Goal: Information Seeking & Learning: Learn about a topic

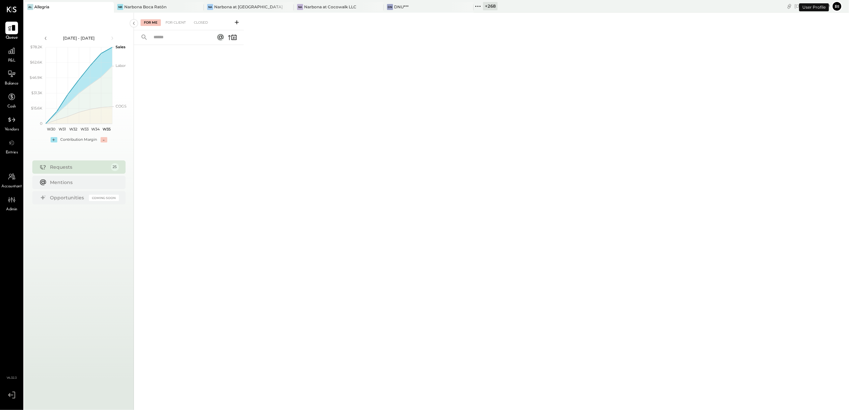
click at [476, 7] on icon at bounding box center [478, 6] width 9 height 9
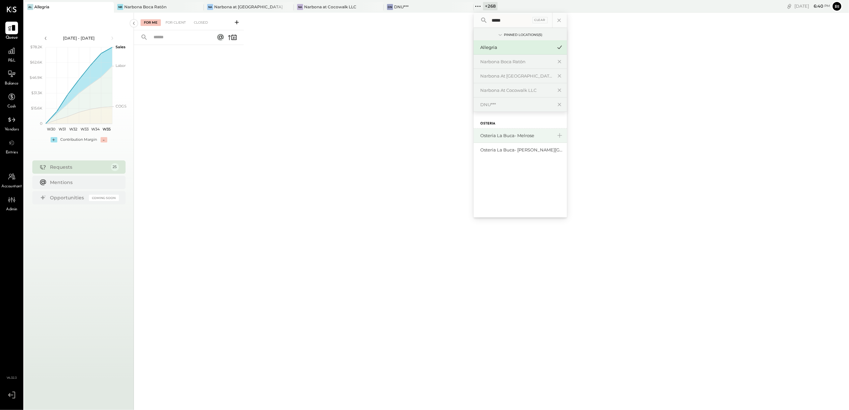
type input "*****"
click at [517, 137] on div "Osteria La Buca- Melrose" at bounding box center [516, 136] width 72 height 6
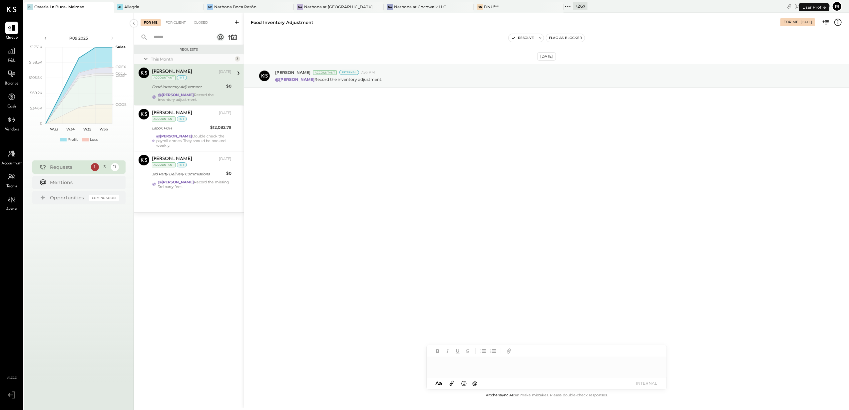
click at [13, 81] on span "Balance" at bounding box center [12, 84] width 14 height 6
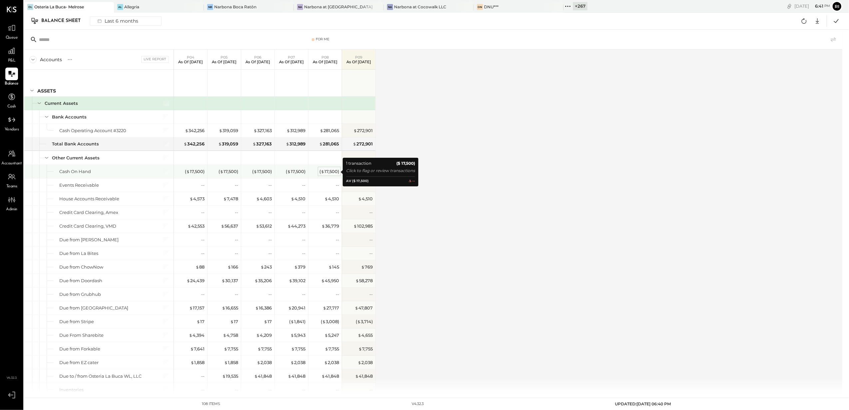
click at [327, 174] on div "( $ 17,500 )" at bounding box center [329, 172] width 20 height 6
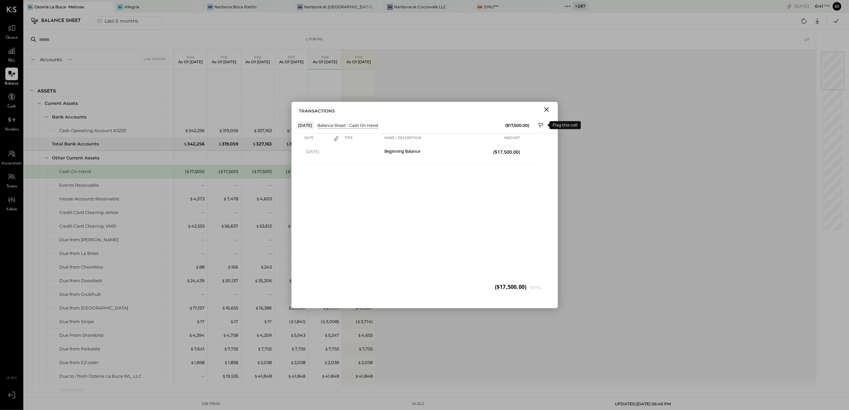
click at [540, 125] on icon at bounding box center [541, 126] width 6 height 8
click at [326, 285] on div at bounding box center [424, 282] width 266 height 13
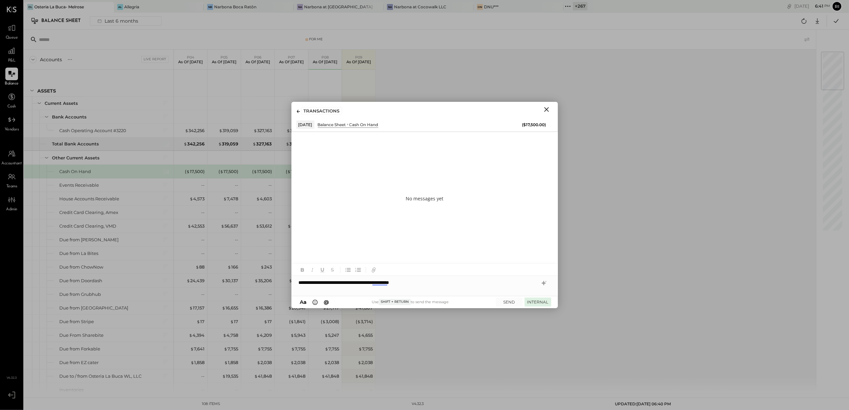
click at [535, 301] on button "INTERNAL" at bounding box center [538, 302] width 27 height 9
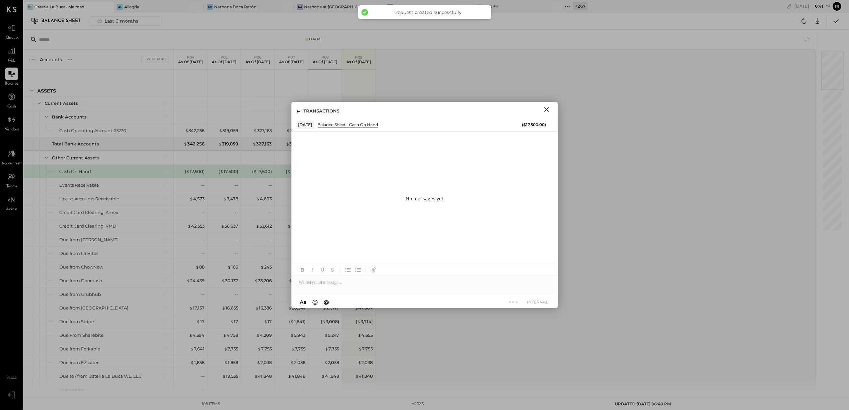
click at [547, 108] on icon "Close" at bounding box center [547, 110] width 8 height 8
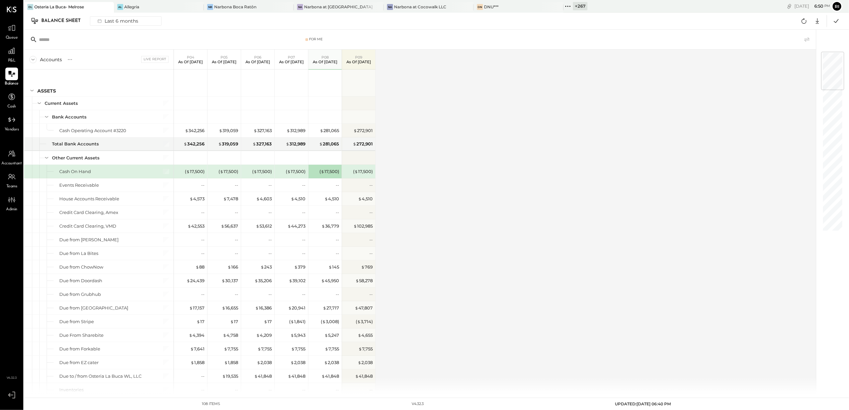
click at [278, 177] on div "( $ 17,500 )" at bounding box center [291, 171] width 33 height 13
click at [321, 178] on div "( $ 17,500 )" at bounding box center [325, 171] width 27 height 13
click at [328, 131] on div "$ 281,065" at bounding box center [329, 131] width 19 height 6
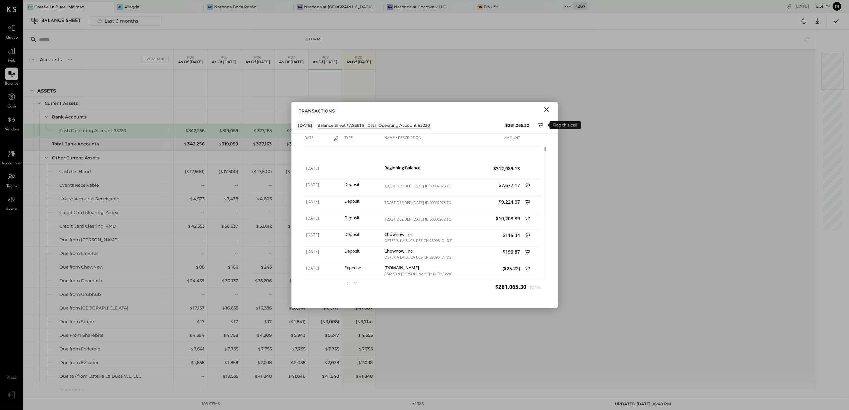
click at [538, 124] on icon at bounding box center [541, 126] width 6 height 8
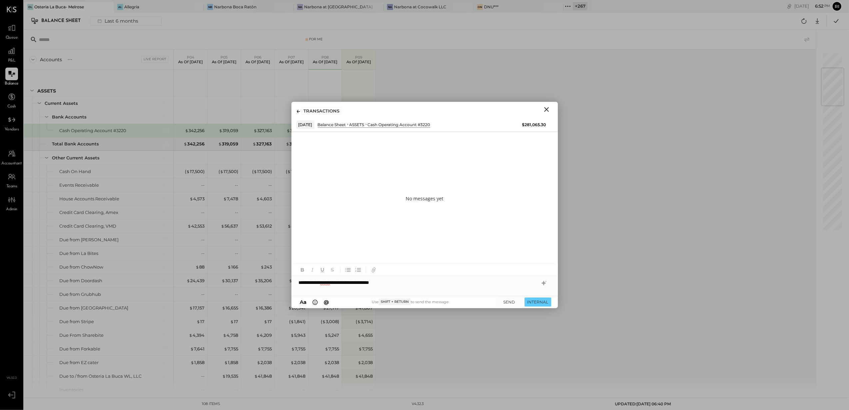
scroll to position [133, 0]
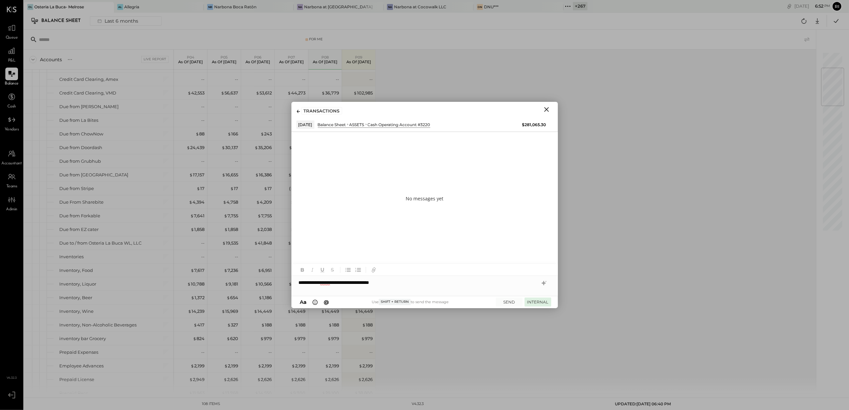
click at [544, 303] on button "INTERNAL" at bounding box center [538, 302] width 27 height 9
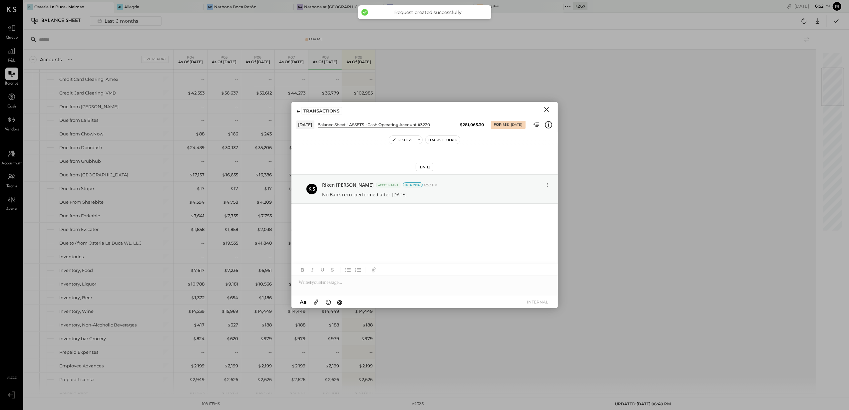
click at [545, 108] on icon "Close" at bounding box center [546, 109] width 5 height 5
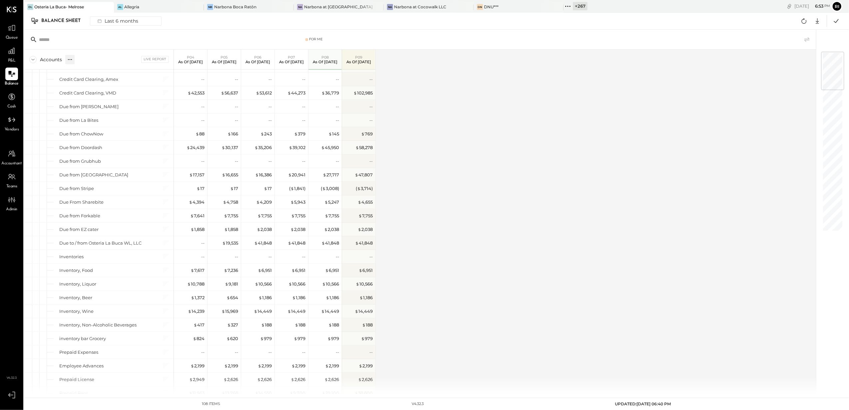
scroll to position [0, 0]
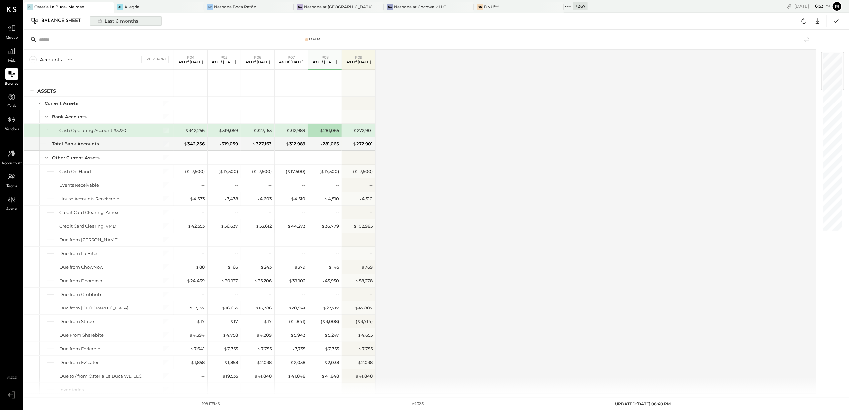
click at [112, 22] on div "Last 6 months" at bounding box center [117, 21] width 47 height 9
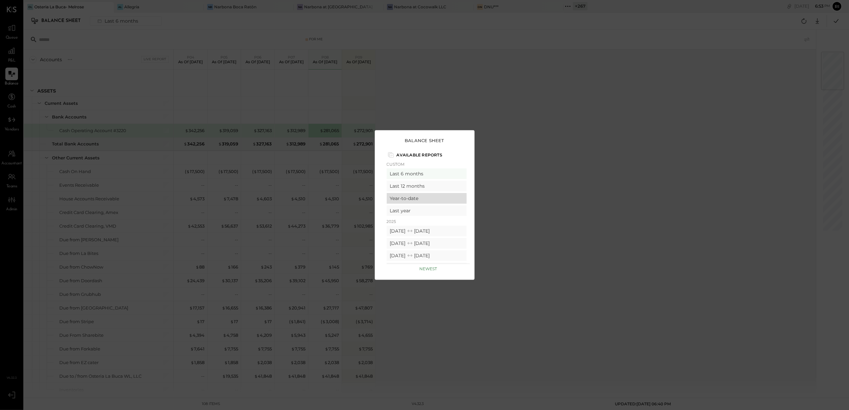
click at [413, 198] on div "Year-to-date" at bounding box center [427, 198] width 80 height 11
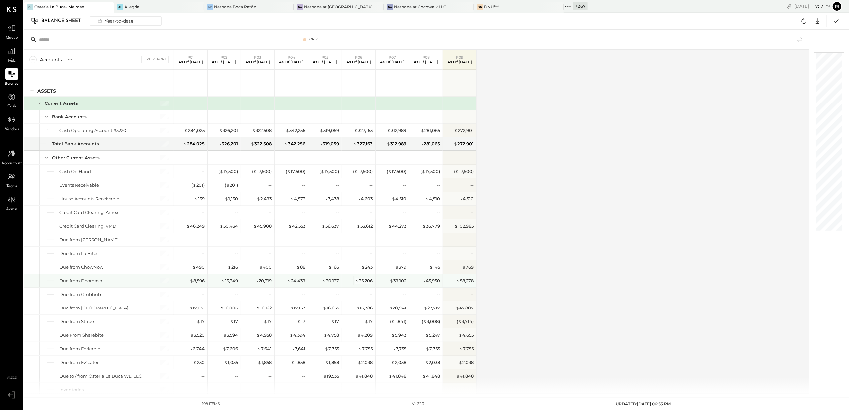
click at [365, 282] on div "$ 35,206" at bounding box center [363, 281] width 17 height 6
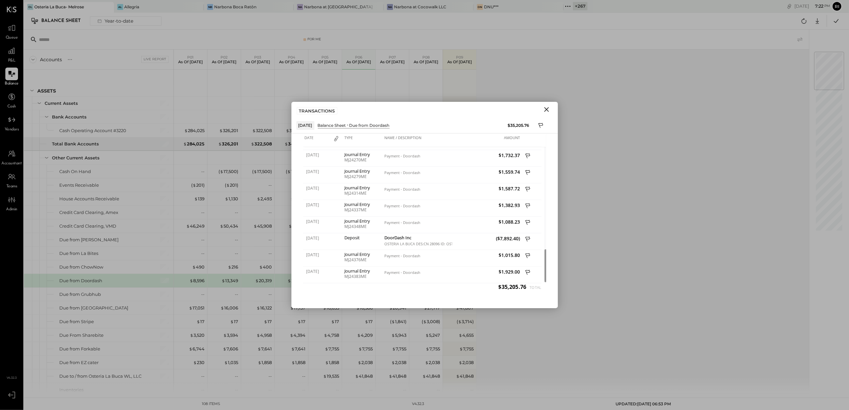
drag, startPoint x: 546, startPoint y: 110, endPoint x: 407, endPoint y: 69, distance: 144.8
click at [546, 110] on icon "Close" at bounding box center [546, 109] width 5 height 5
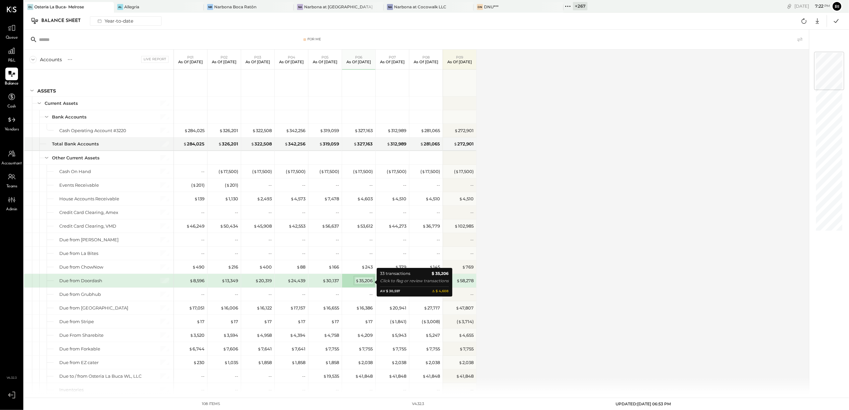
click at [358, 282] on span "$" at bounding box center [357, 280] width 4 height 5
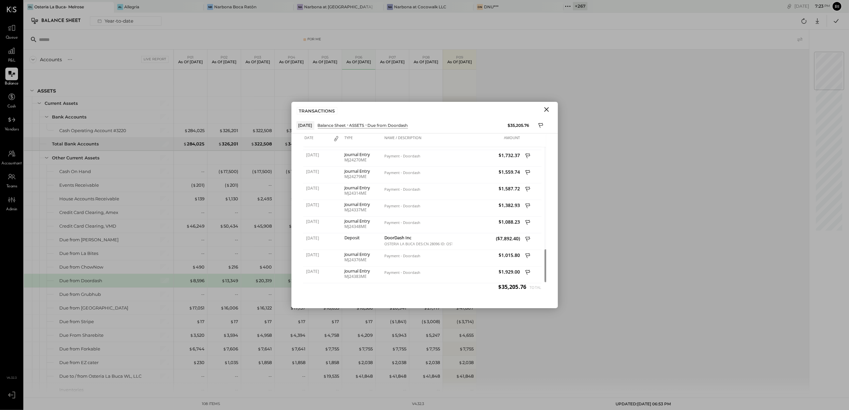
click at [545, 110] on icon "Close" at bounding box center [547, 110] width 8 height 8
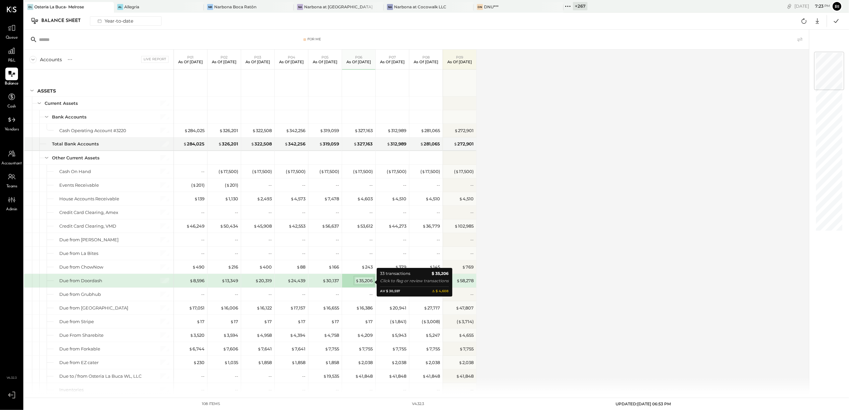
click at [368, 282] on div "$ 35,206" at bounding box center [363, 281] width 17 height 6
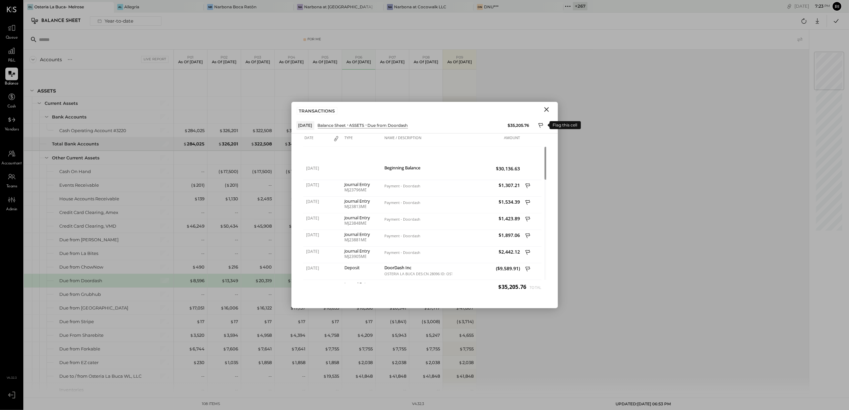
click at [540, 126] on icon at bounding box center [540, 125] width 5 height 5
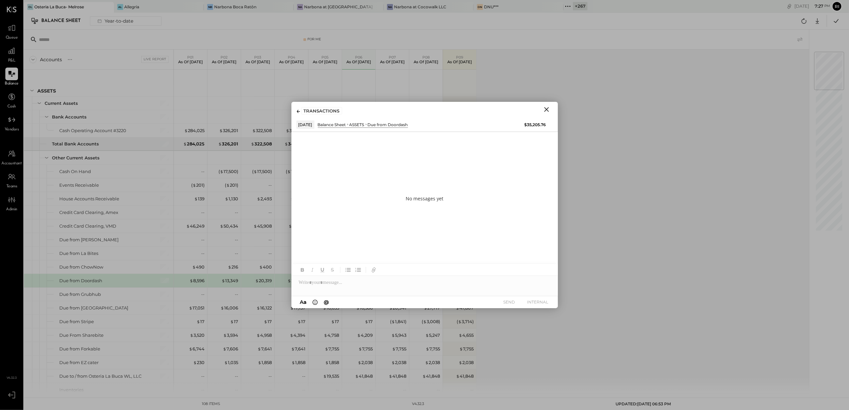
click at [548, 108] on icon "Close" at bounding box center [546, 109] width 5 height 5
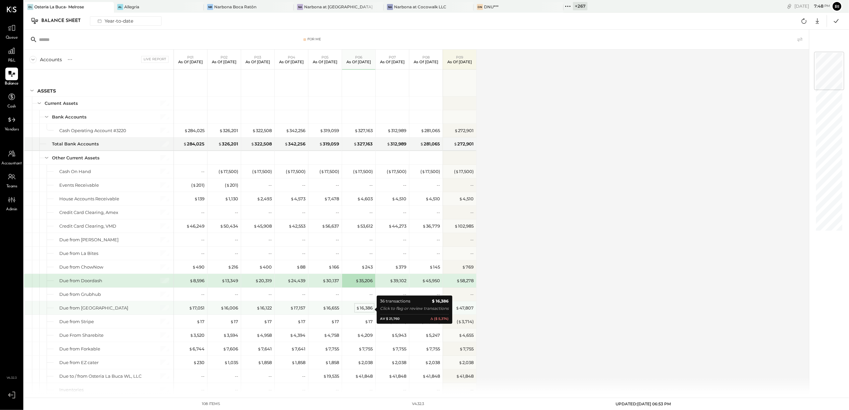
click at [367, 308] on div "$ 16,386" at bounding box center [364, 308] width 17 height 6
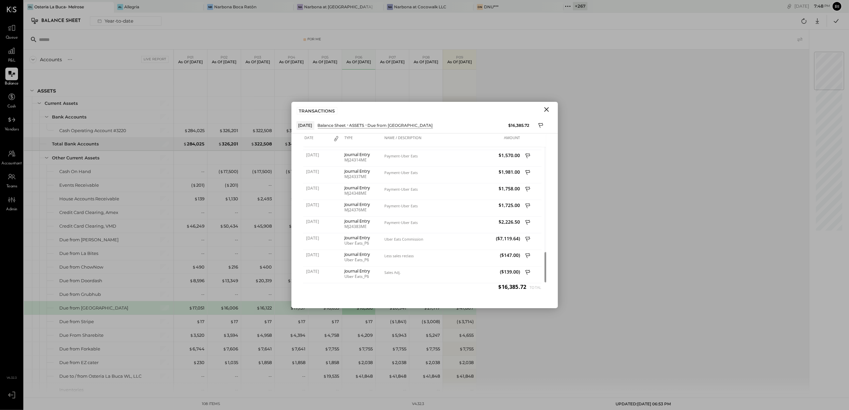
click at [543, 111] on icon "Close" at bounding box center [547, 110] width 8 height 8
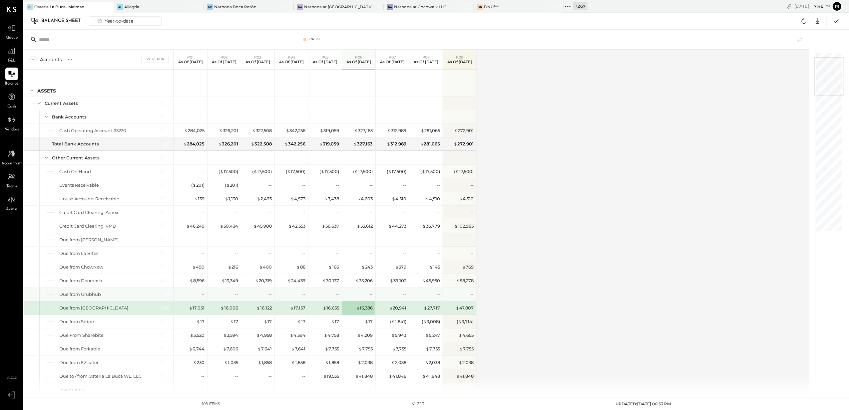
scroll to position [89, 0]
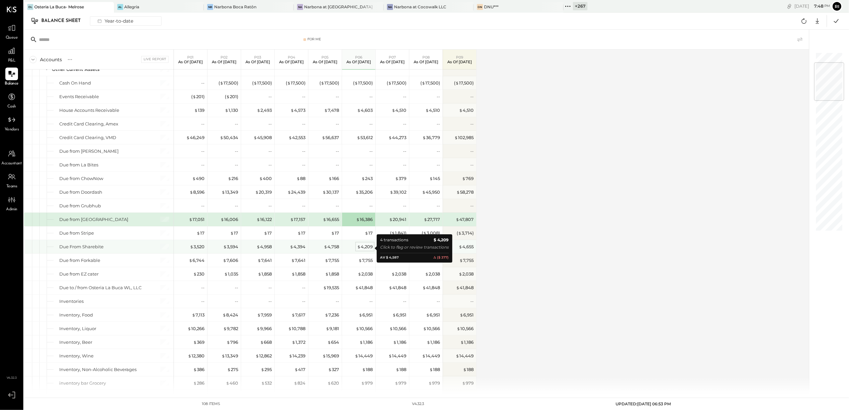
click at [364, 249] on div "$ 4,209" at bounding box center [365, 247] width 16 height 6
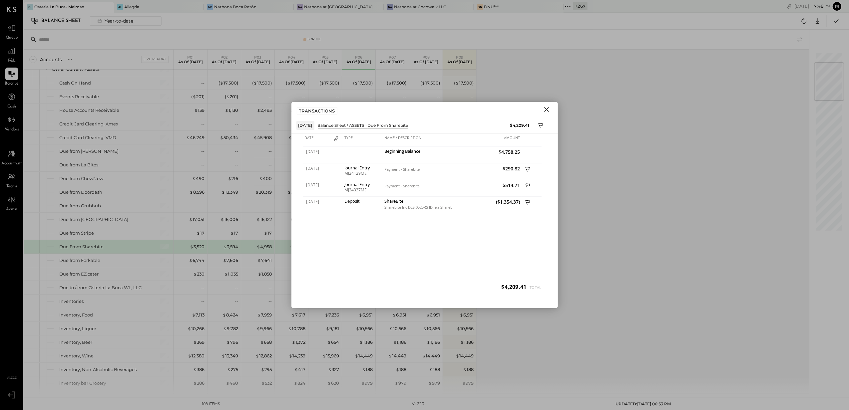
click at [550, 107] on icon "Close" at bounding box center [547, 110] width 8 height 8
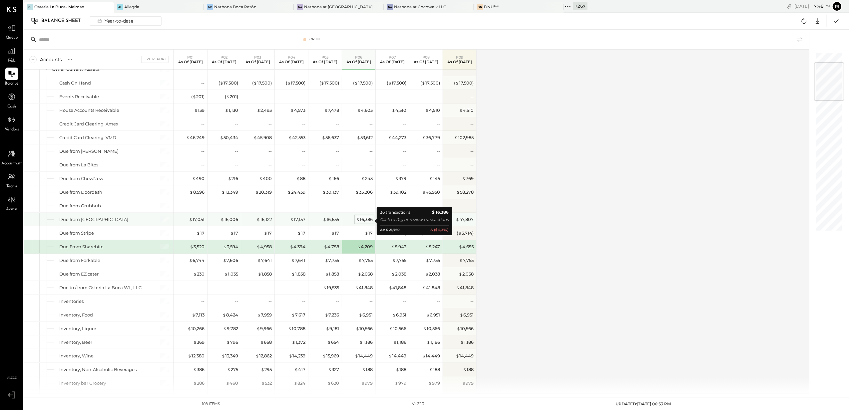
click at [362, 220] on div "$ 16,386" at bounding box center [364, 219] width 17 height 6
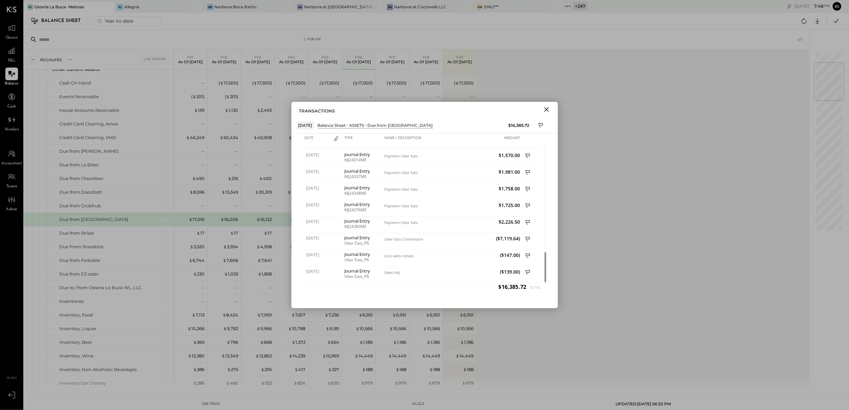
click at [549, 112] on icon "Close" at bounding box center [547, 110] width 8 height 8
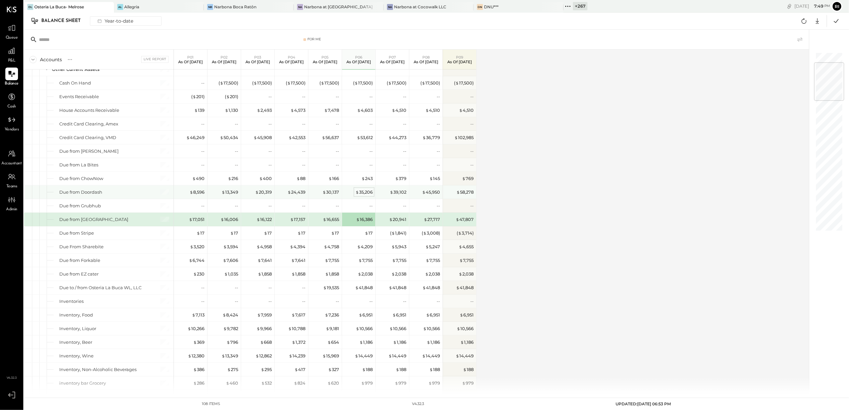
click at [367, 192] on div "$ 35,206" at bounding box center [363, 192] width 17 height 6
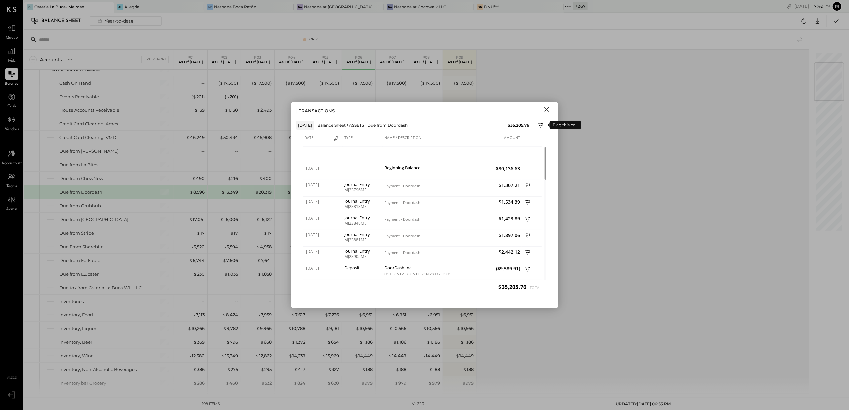
click at [540, 127] on icon at bounding box center [541, 126] width 6 height 8
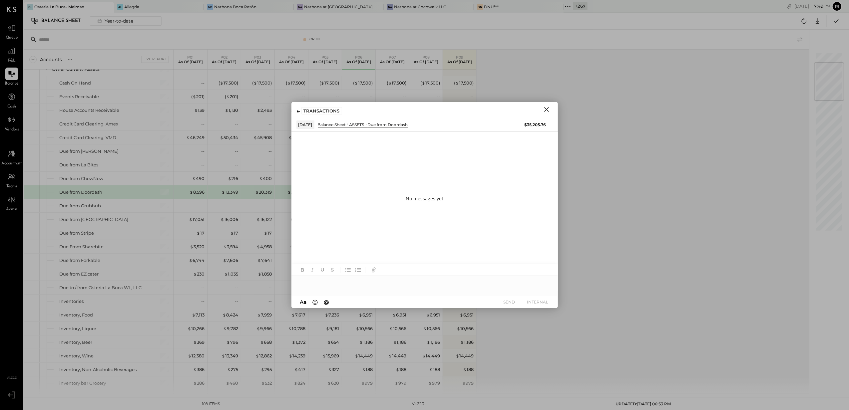
click at [316, 283] on div at bounding box center [424, 282] width 266 height 13
click at [539, 305] on button "INTERNAL" at bounding box center [538, 302] width 27 height 9
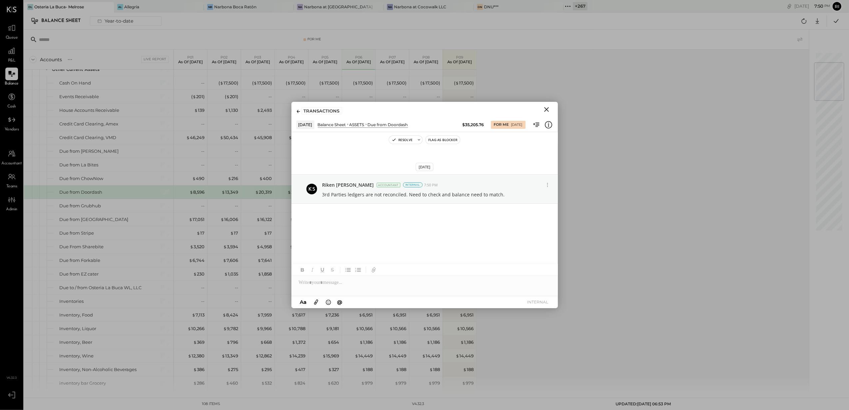
click at [548, 106] on icon "Close" at bounding box center [547, 110] width 8 height 8
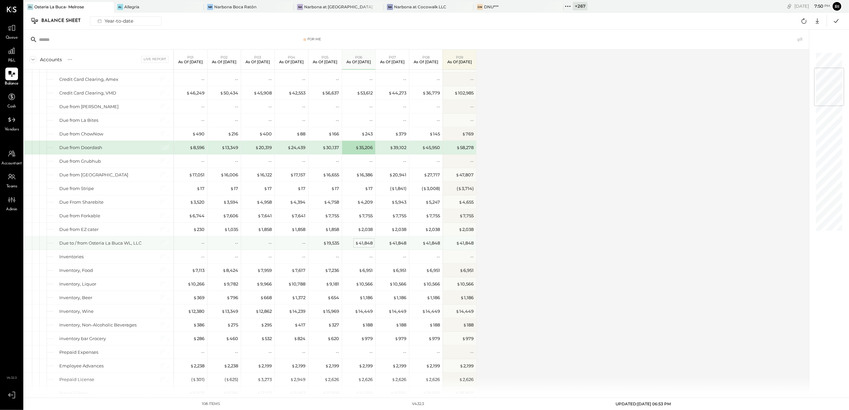
scroll to position [178, 0]
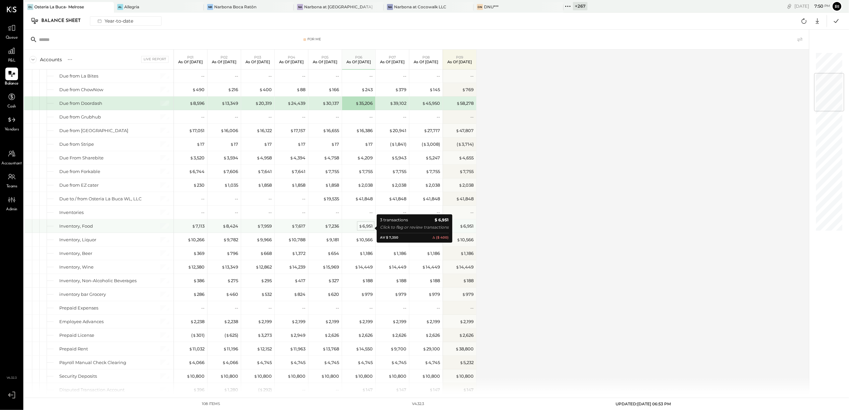
click at [364, 229] on div "$ 6,951" at bounding box center [366, 226] width 14 height 6
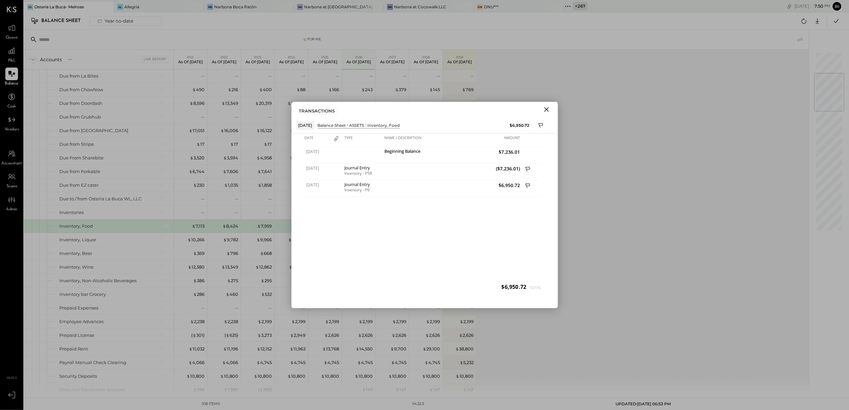
click at [547, 107] on icon "Close" at bounding box center [547, 110] width 8 height 8
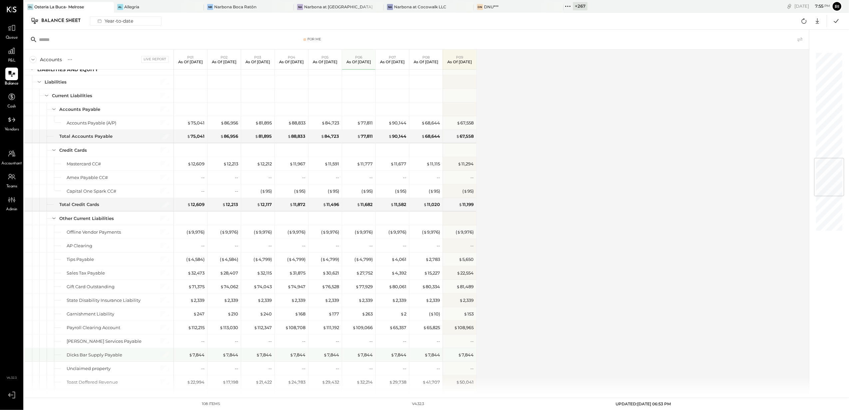
scroll to position [888, 0]
